Goal: Task Accomplishment & Management: Manage account settings

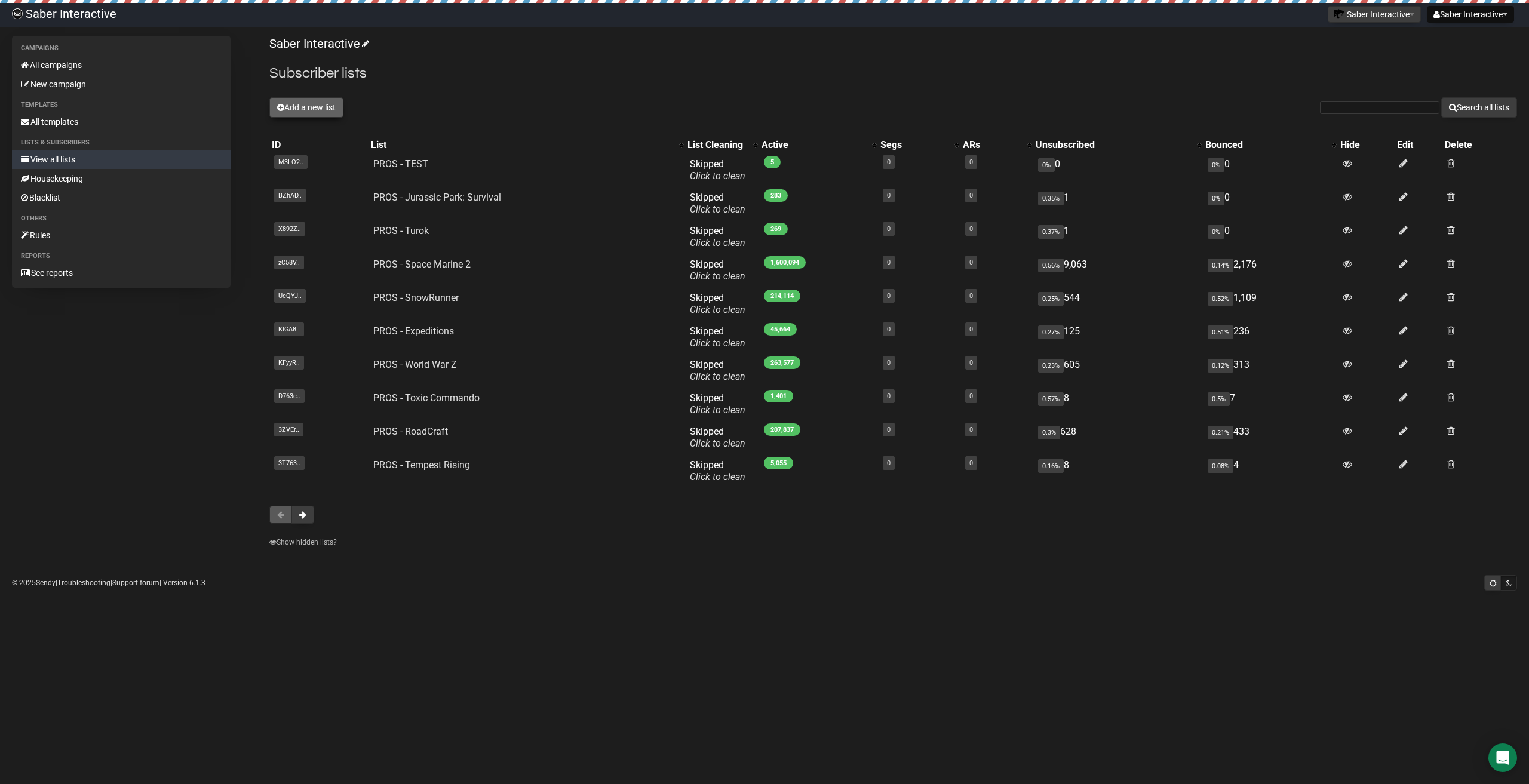
click at [315, 108] on button "Add a new list" at bounding box center [307, 108] width 74 height 20
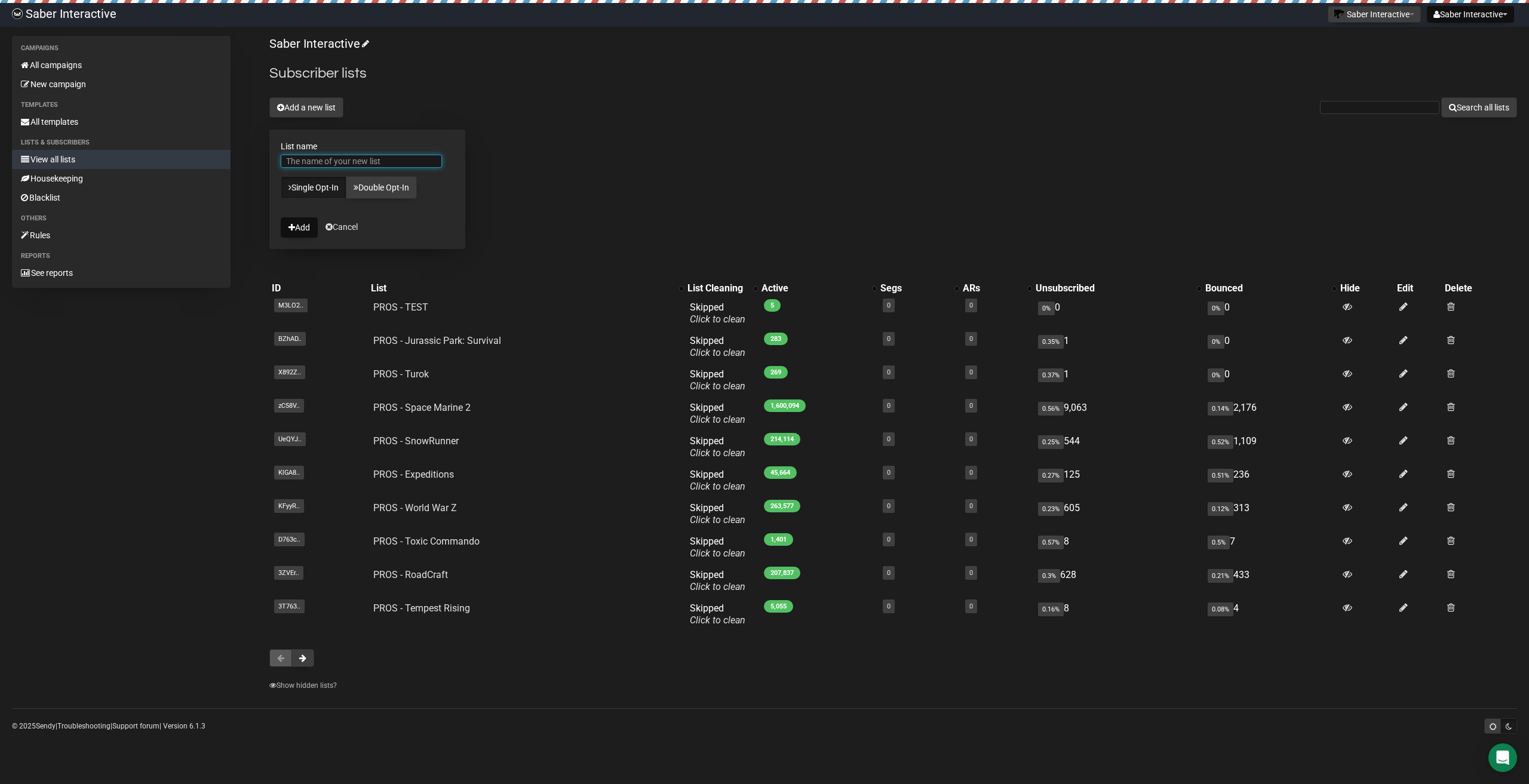
click at [308, 156] on input "List name" at bounding box center [362, 161] width 161 height 13
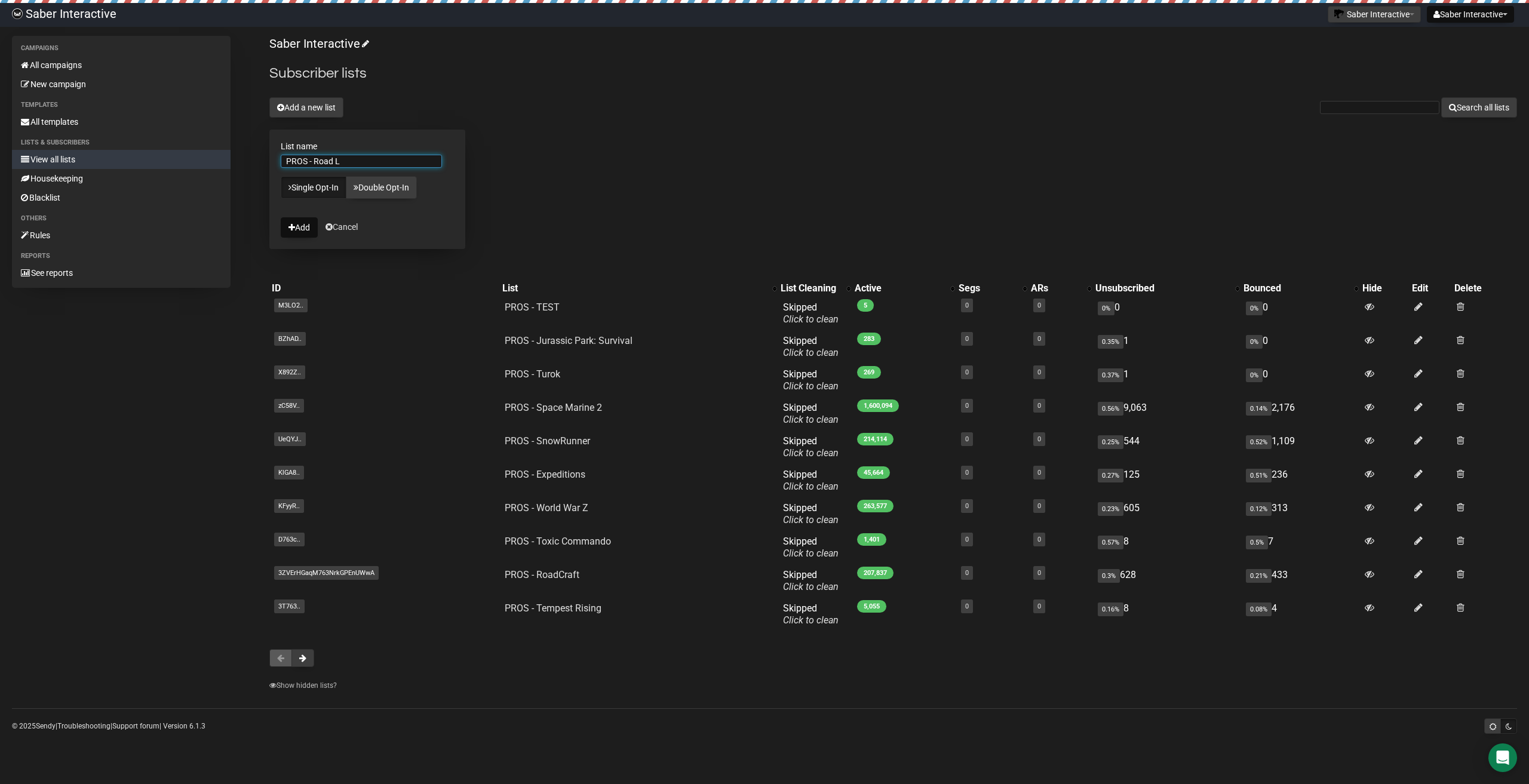
drag, startPoint x: 342, startPoint y: 160, endPoint x: 316, endPoint y: 163, distance: 26.2
click at [316, 163] on input "PROS - Road L" at bounding box center [362, 161] width 161 height 13
paste input "Kings"
click at [373, 161] on input "PROS - Road Kings" at bounding box center [362, 161] width 161 height 13
type input "PROS - Road Kings"
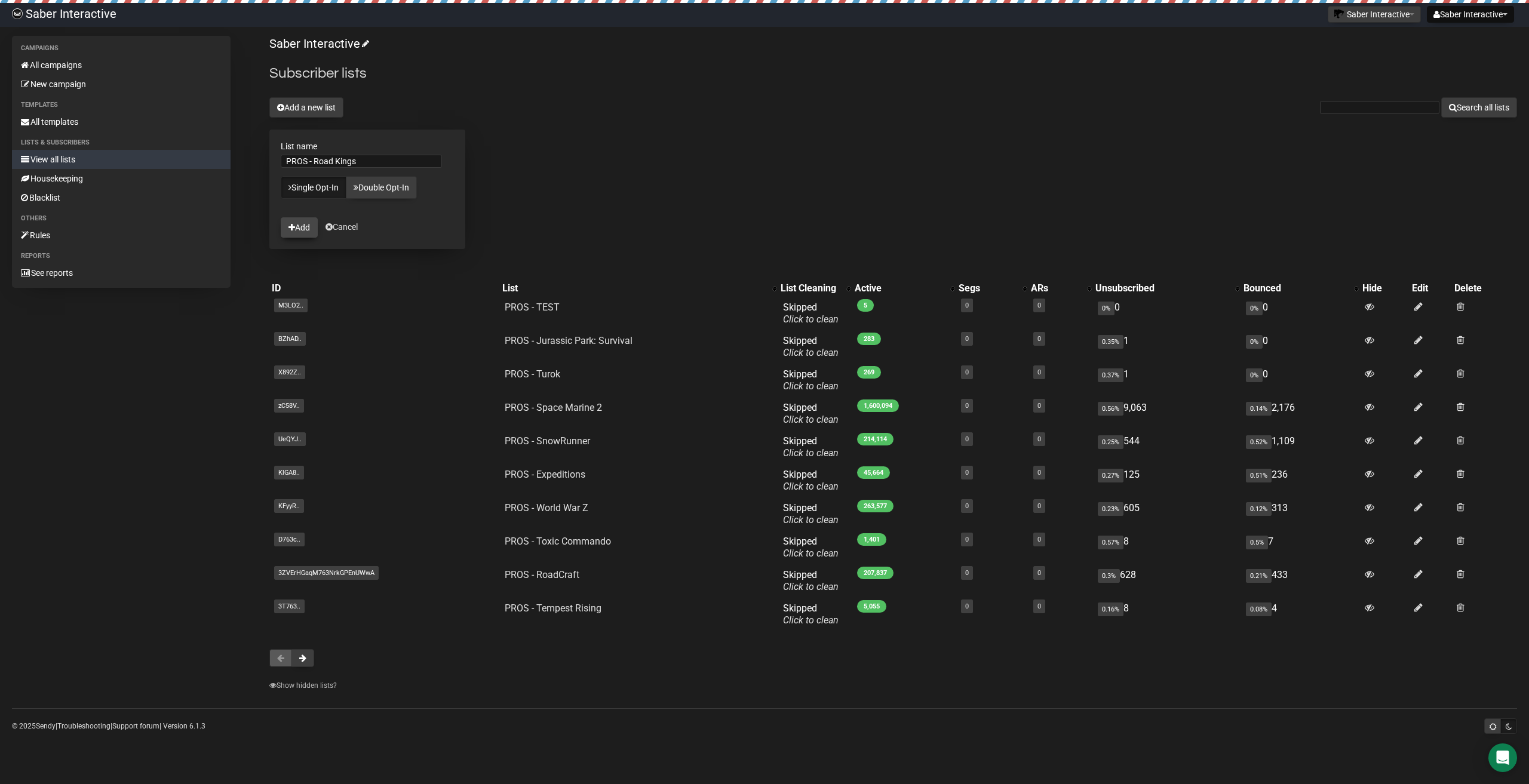
click at [303, 227] on button "Add" at bounding box center [300, 227] width 37 height 20
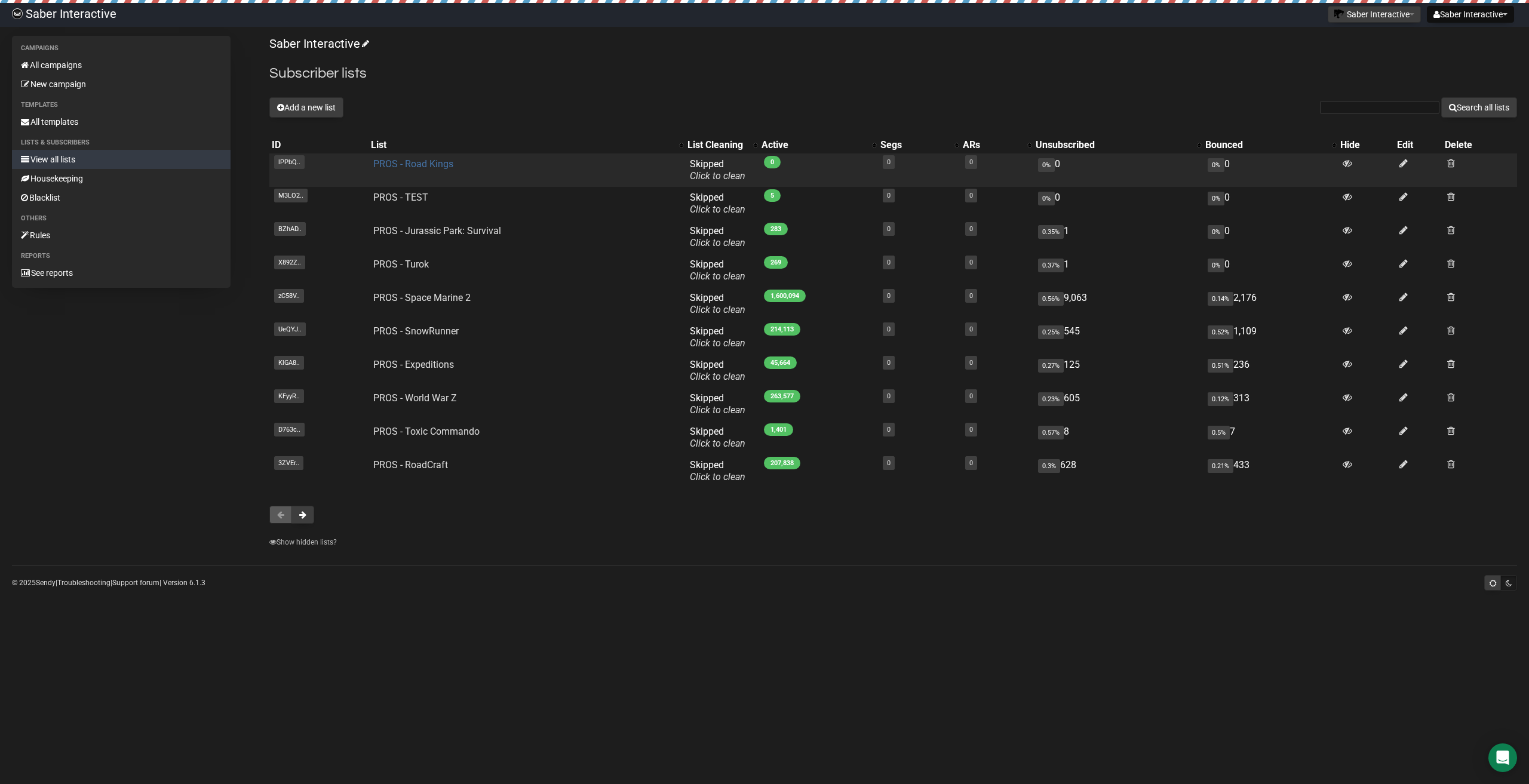
click at [424, 163] on link "PROS - Road Kings" at bounding box center [413, 164] width 80 height 11
drag, startPoint x: 365, startPoint y: 165, endPoint x: 451, endPoint y: 163, distance: 86.0
click at [451, 163] on tr "lPPbQ.. lPPbQgWVpzPCMpdSRlbKZA PROS - Road Kings Skipped You can be flagged for…" at bounding box center [893, 170] width 1247 height 33
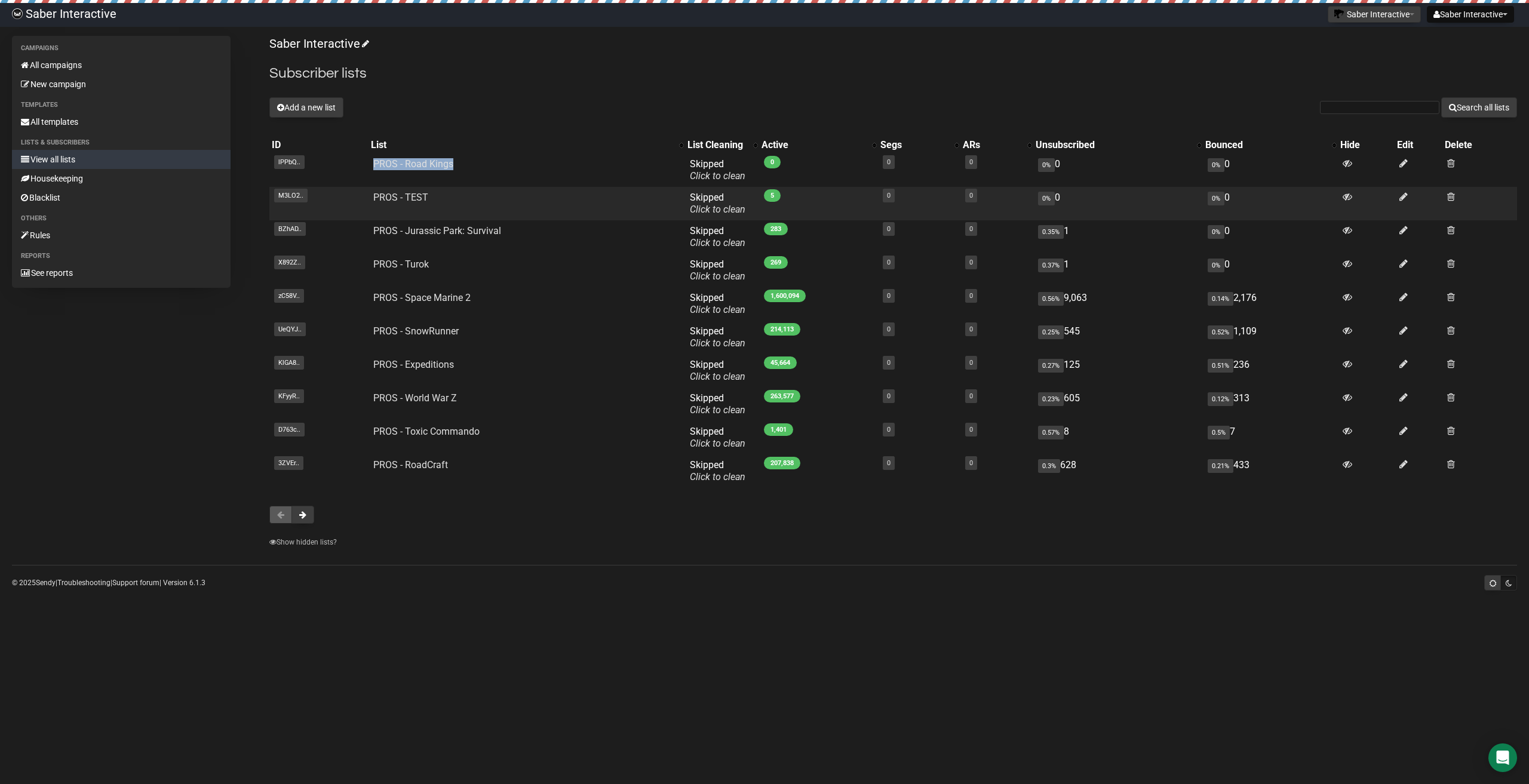
copy tr "lPPbQgWVpzPCMpdSRlbKZA PROS - Road Kings"
